Goal: Find specific page/section: Find specific page/section

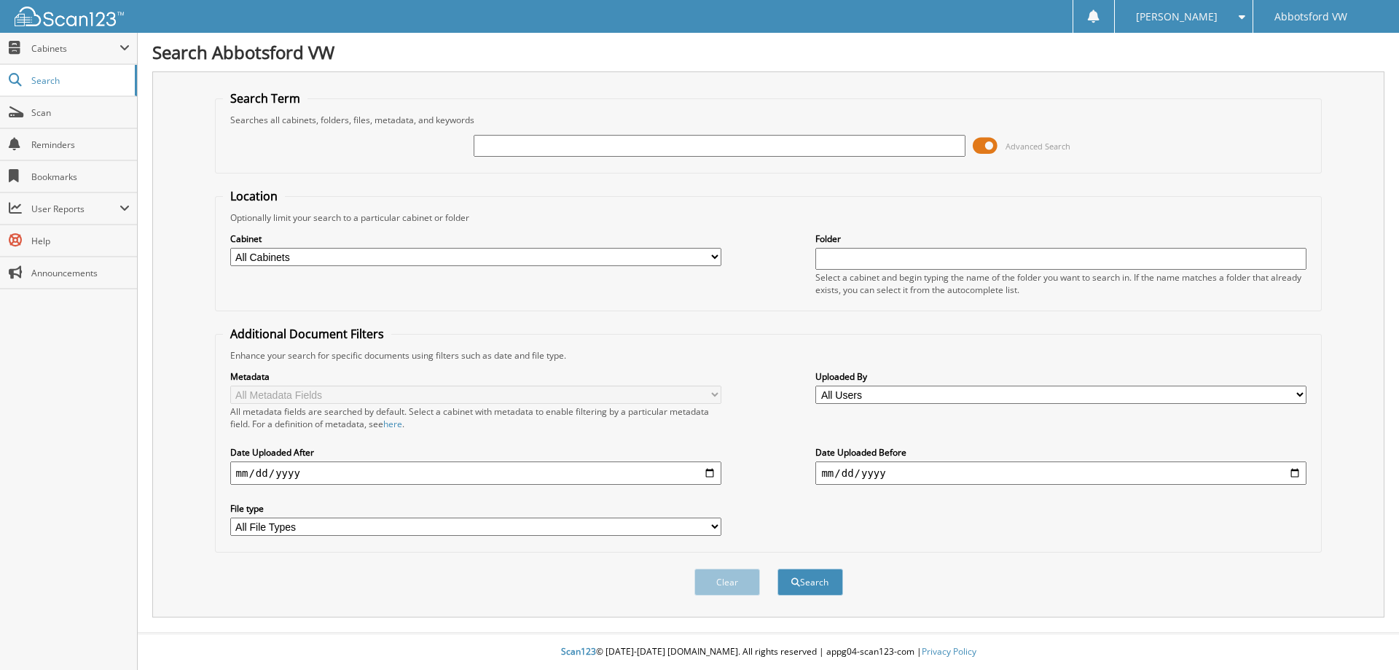
click at [555, 147] on input "text" at bounding box center [719, 146] width 491 height 22
click at [531, 142] on input "text" at bounding box center [719, 146] width 491 height 22
type input "TC808127"
click at [778, 568] on button "Search" at bounding box center [811, 581] width 66 height 27
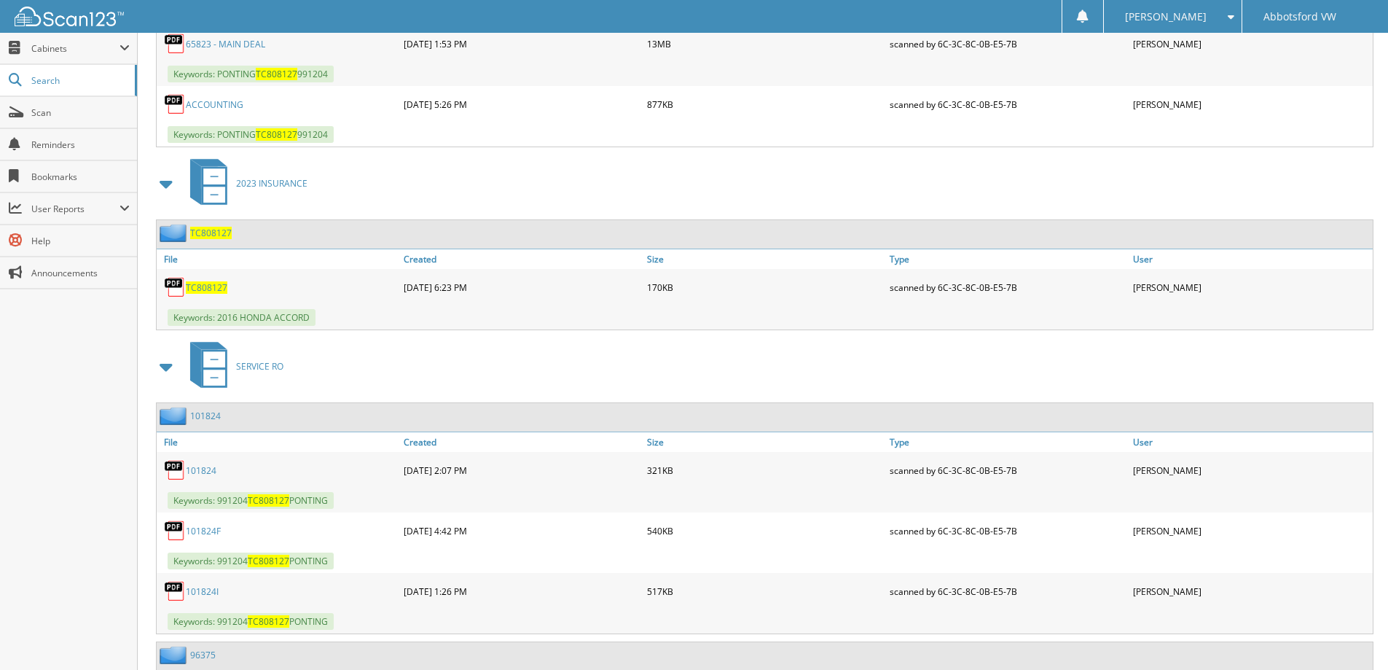
scroll to position [583, 0]
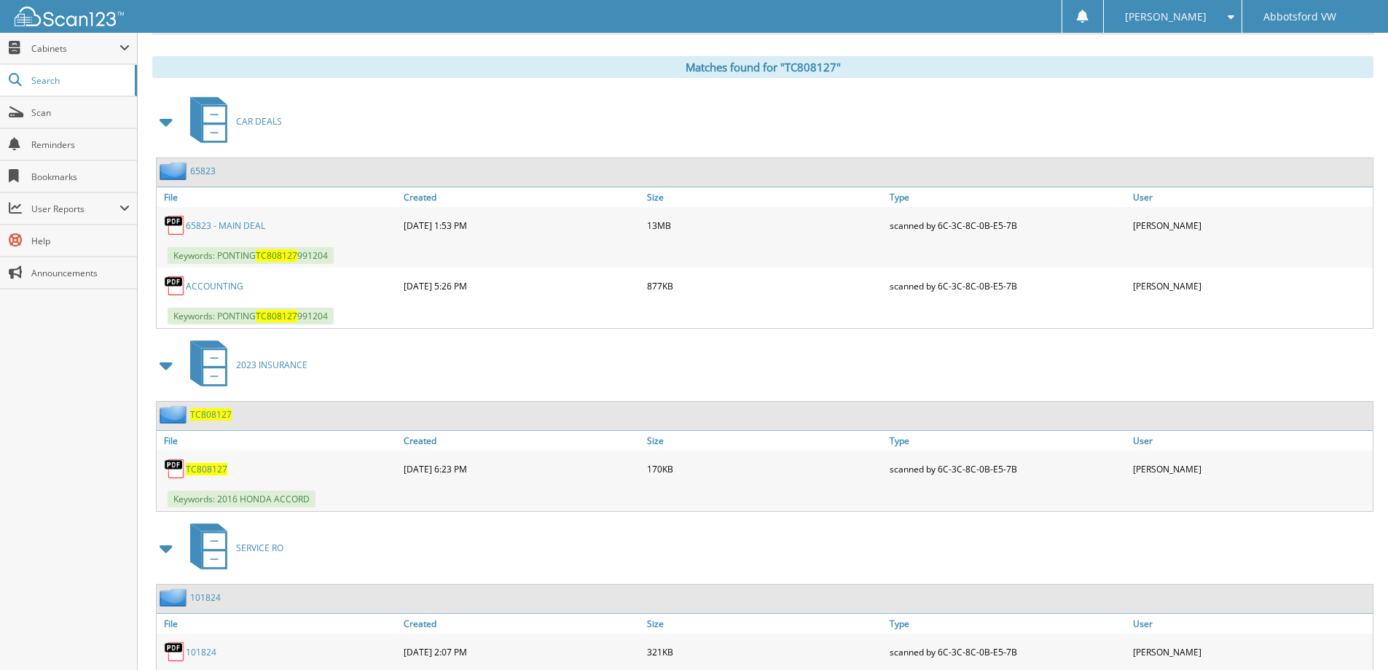
click at [240, 226] on link "65823 - MAIN DEAL" at bounding box center [225, 225] width 79 height 12
